Goal: Check status: Check status

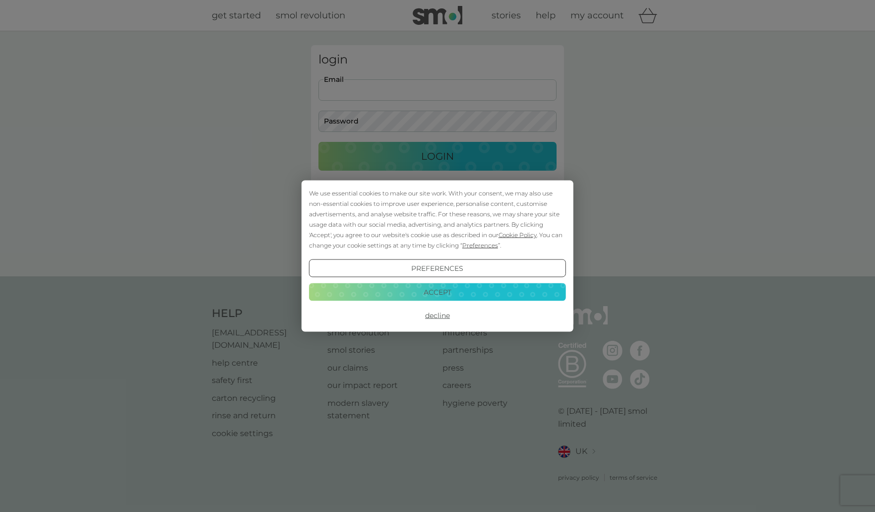
type input "[EMAIL_ADDRESS][DOMAIN_NAME]"
click at [398, 293] on button "Accept" at bounding box center [437, 292] width 257 height 18
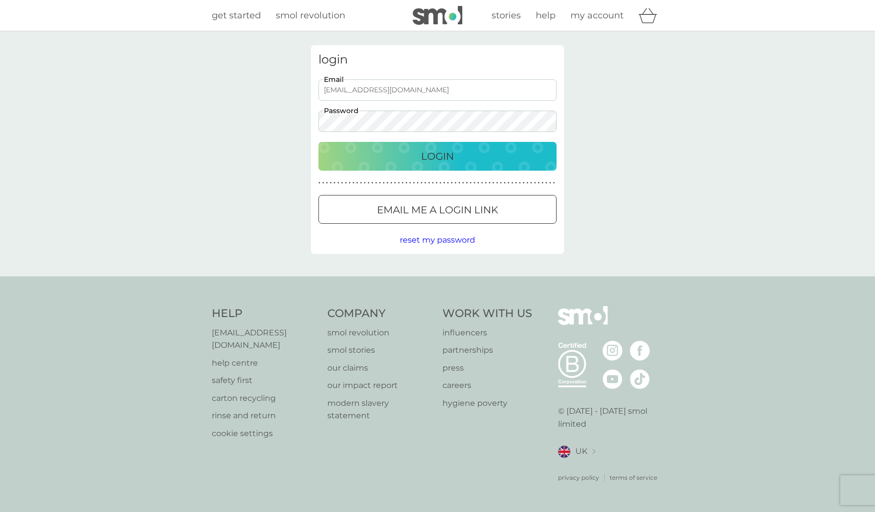
click at [393, 161] on div "Login" at bounding box center [438, 156] width 218 height 16
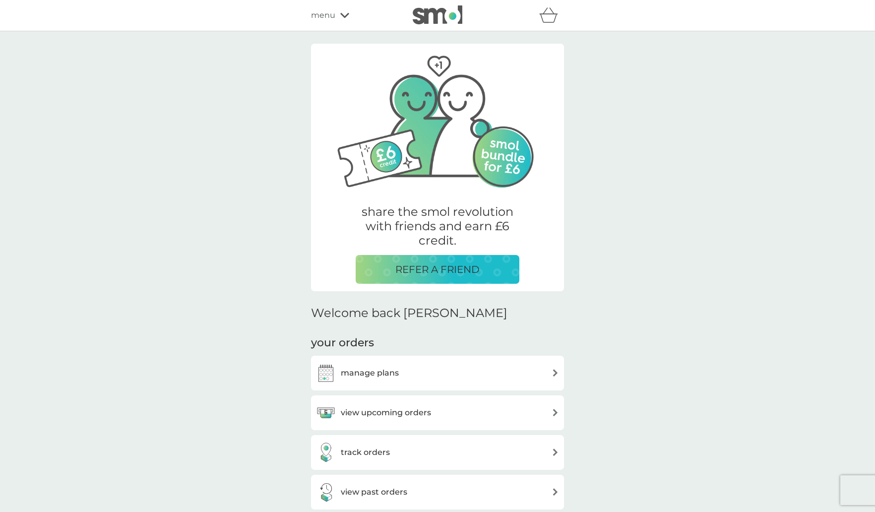
click at [408, 449] on div "track orders" at bounding box center [437, 453] width 243 height 20
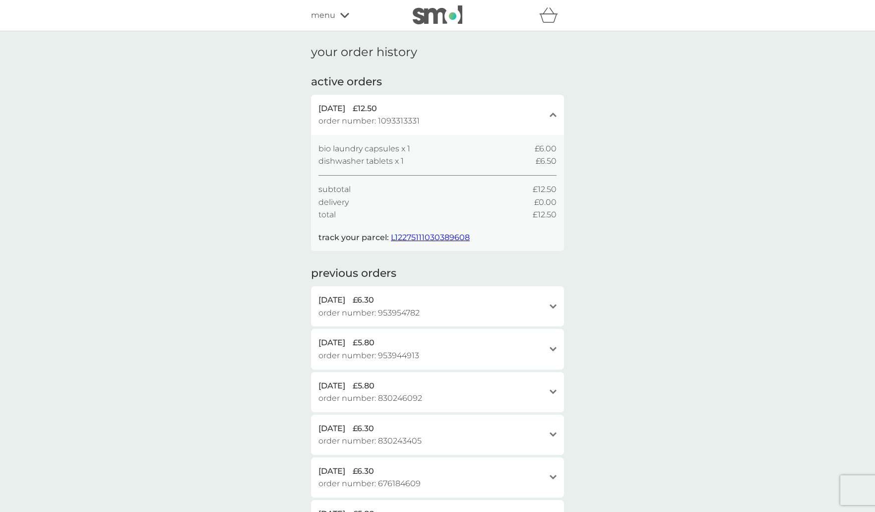
drag, startPoint x: 415, startPoint y: 234, endPoint x: 407, endPoint y: 238, distance: 8.7
click at [415, 235] on span "L12275111030389608" at bounding box center [430, 237] width 79 height 9
